Goal: Navigation & Orientation: Find specific page/section

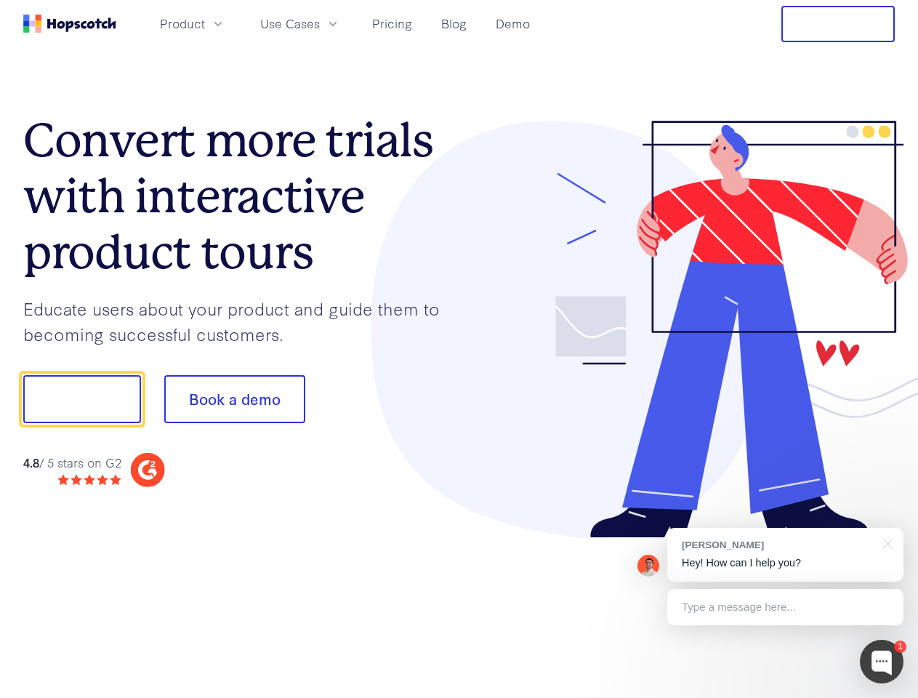
click at [460, 349] on div at bounding box center [678, 330] width 436 height 418
click at [205, 23] on span "Product" at bounding box center [182, 24] width 45 height 18
click at [320, 23] on span "Use Cases" at bounding box center [290, 24] width 60 height 18
click at [838, 24] on button "Free Trial" at bounding box center [838, 24] width 113 height 36
click at [81, 399] on button "Show me!" at bounding box center [82, 399] width 118 height 48
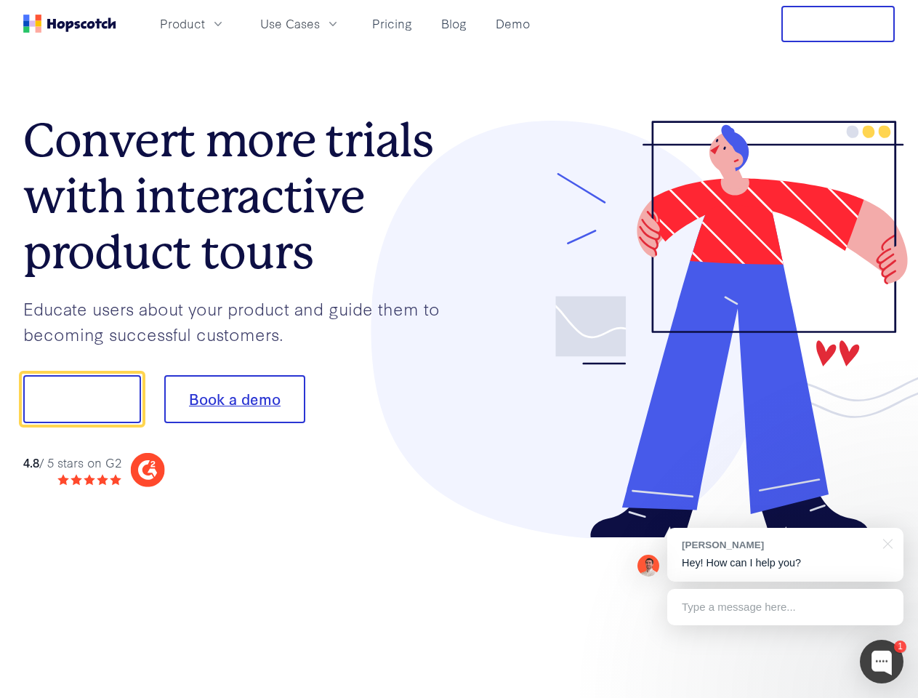
click at [234, 399] on button "Book a demo" at bounding box center [234, 399] width 141 height 48
click at [882, 662] on div at bounding box center [882, 662] width 44 height 44
click at [785, 555] on div "[PERSON_NAME] Hey! How can I help you?" at bounding box center [786, 555] width 236 height 54
click at [886, 542] on div at bounding box center [885, 543] width 36 height 30
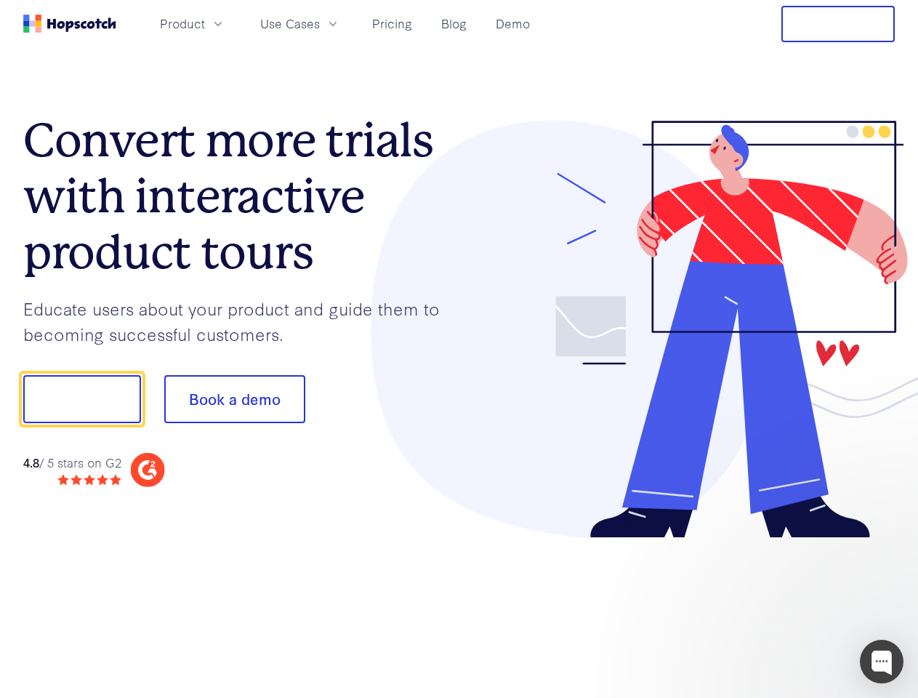
click at [785, 607] on div at bounding box center [767, 397] width 273 height 485
